Goal: Check status

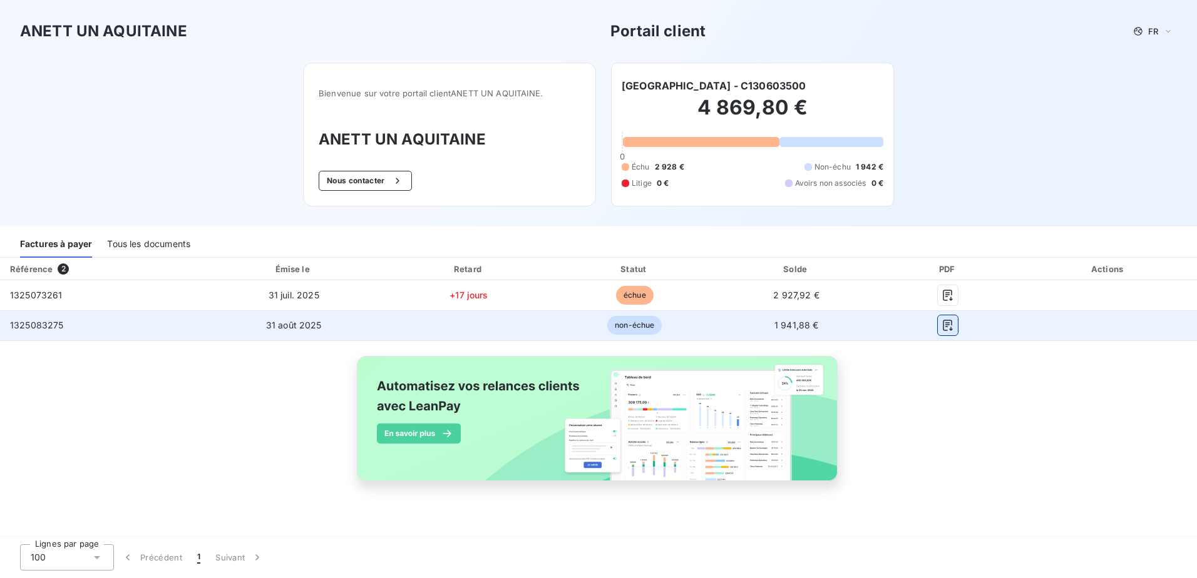
click at [947, 324] on icon "button" at bounding box center [947, 325] width 13 height 13
